Goal: Task Accomplishment & Management: Manage account settings

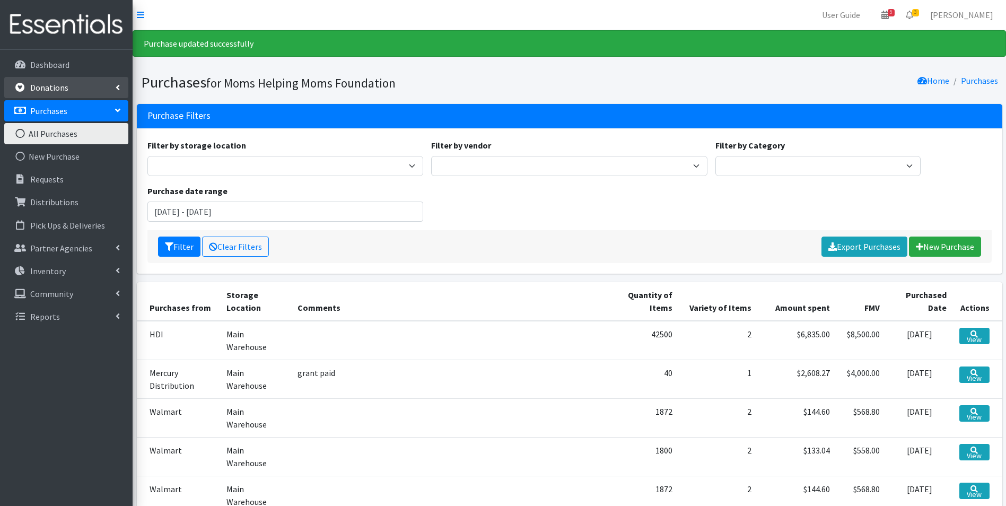
click at [94, 86] on link "Donations" at bounding box center [66, 87] width 124 height 21
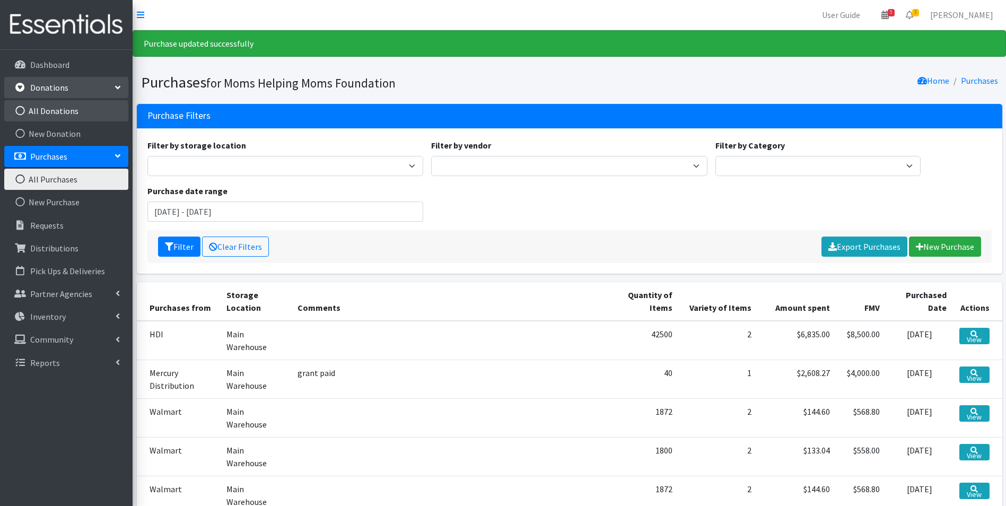
click at [78, 111] on link "All Donations" at bounding box center [66, 110] width 124 height 21
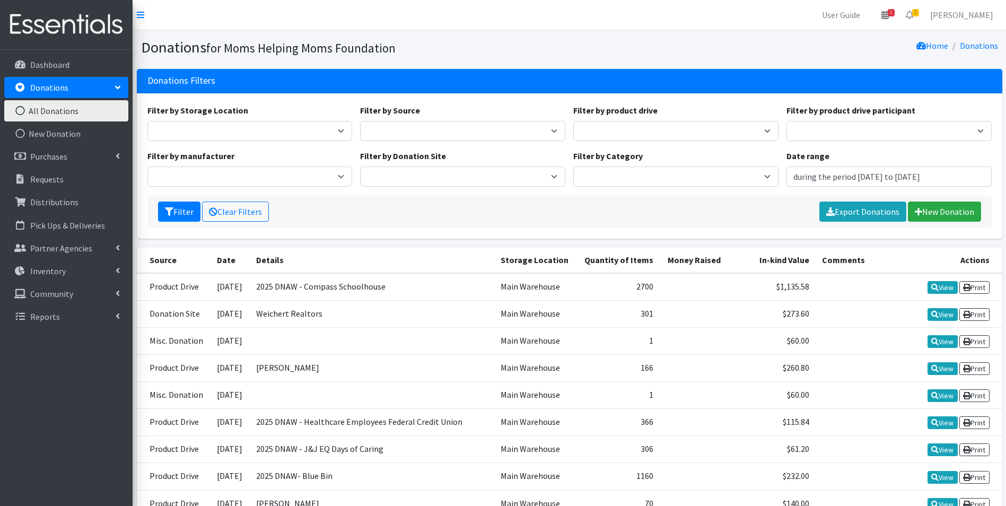
type input "July 24, 2025 - October 24, 2025"
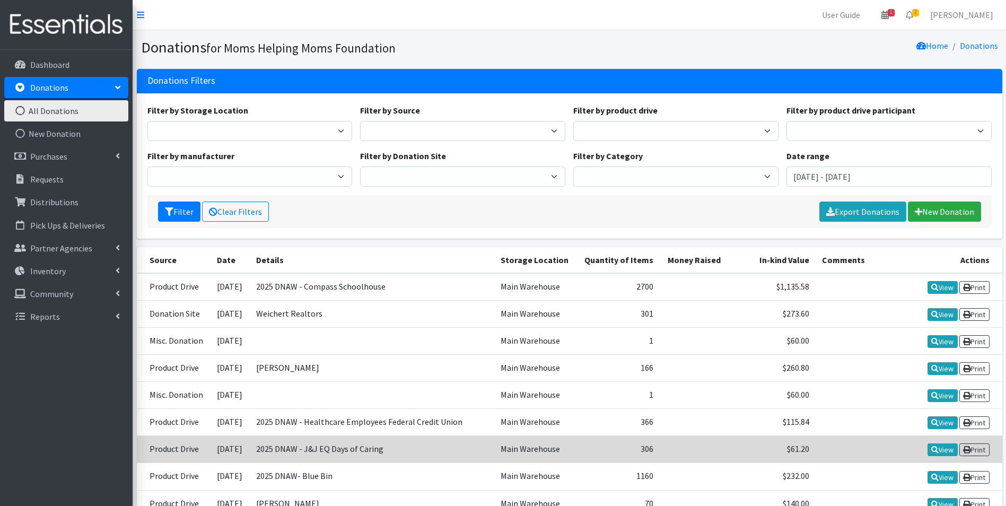
click at [352, 455] on td "2025 DNAW - J&J EQ Days of Caring" at bounding box center [372, 449] width 245 height 27
click at [934, 448] on icon at bounding box center [935, 449] width 7 height 7
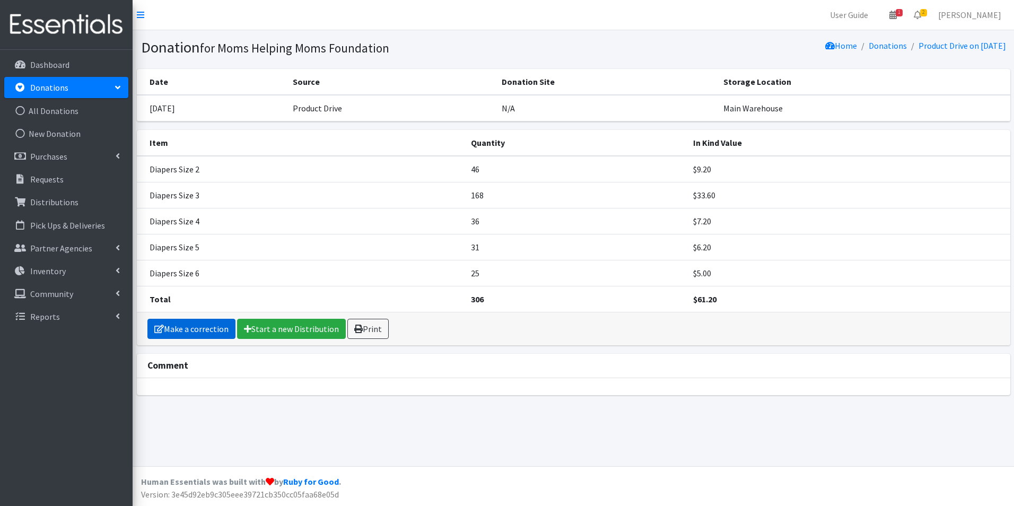
click at [200, 328] on link "Make a correction" at bounding box center [191, 329] width 88 height 20
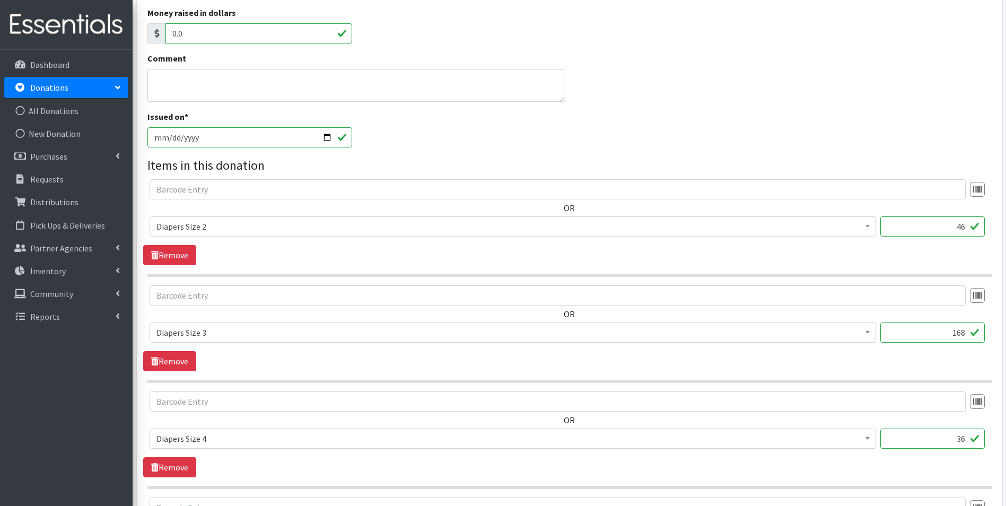
scroll to position [212, 0]
drag, startPoint x: 965, startPoint y: 331, endPoint x: 953, endPoint y: 333, distance: 11.9
click at [953, 333] on input "168" at bounding box center [933, 330] width 105 height 20
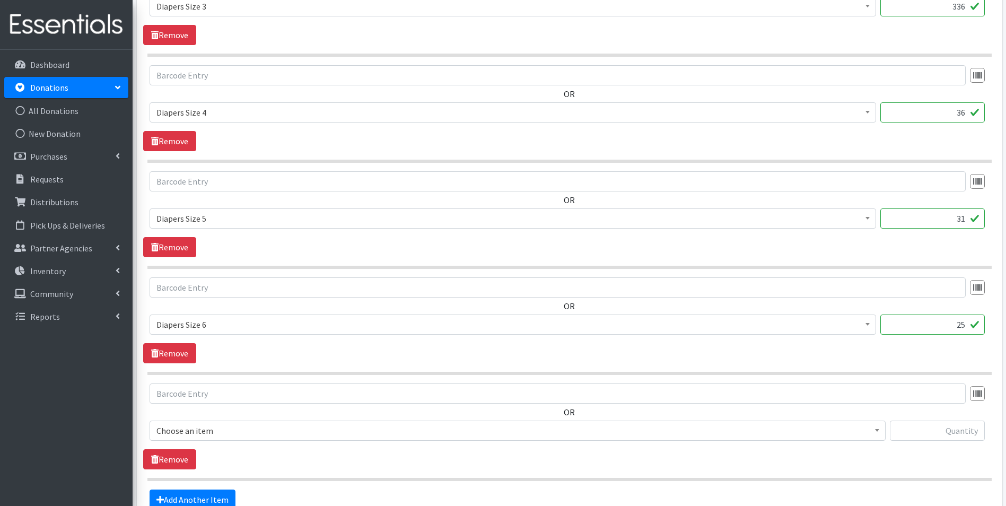
scroll to position [637, 0]
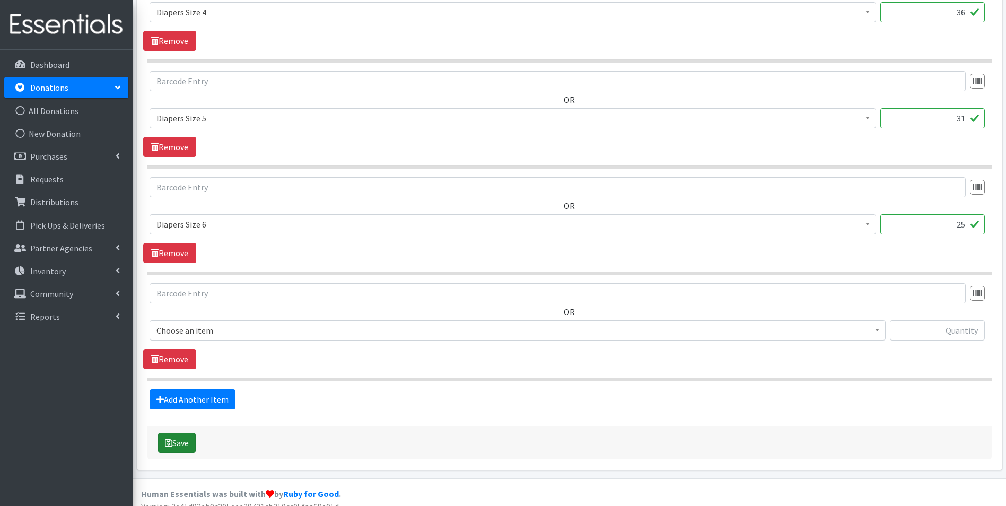
type input "336"
click at [175, 445] on button "Save" at bounding box center [177, 443] width 38 height 20
